Goal: Task Accomplishment & Management: Complete application form

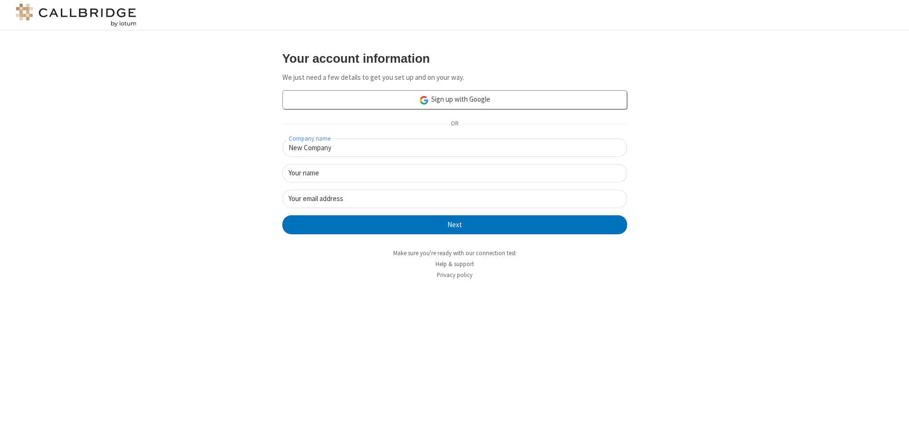
type input "New Company"
type input "New User"
type input "newUser@newUser.freesmackdown.b"
click button "Next" at bounding box center [454, 224] width 345 height 19
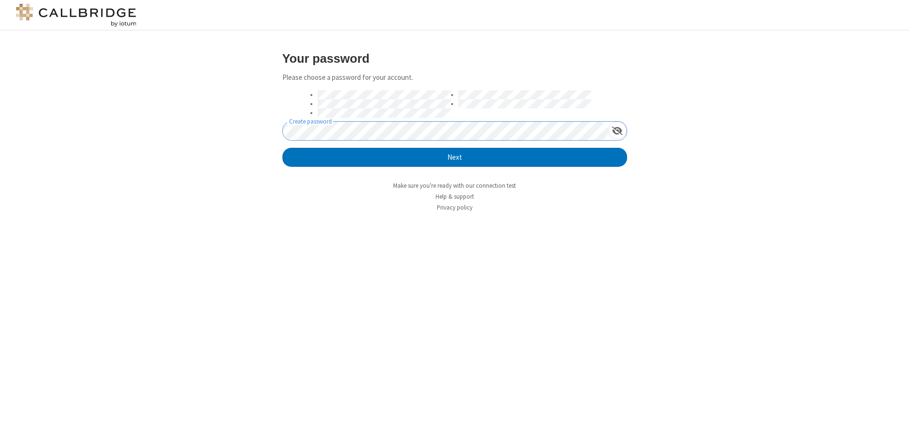
click button "Next" at bounding box center [454, 157] width 345 height 19
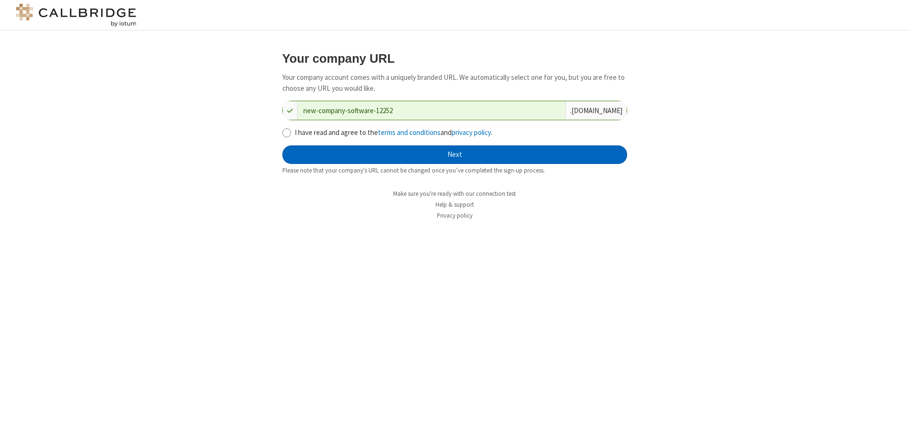
click at [454, 154] on button "Next" at bounding box center [454, 154] width 345 height 19
